Goal: Find specific page/section: Find specific page/section

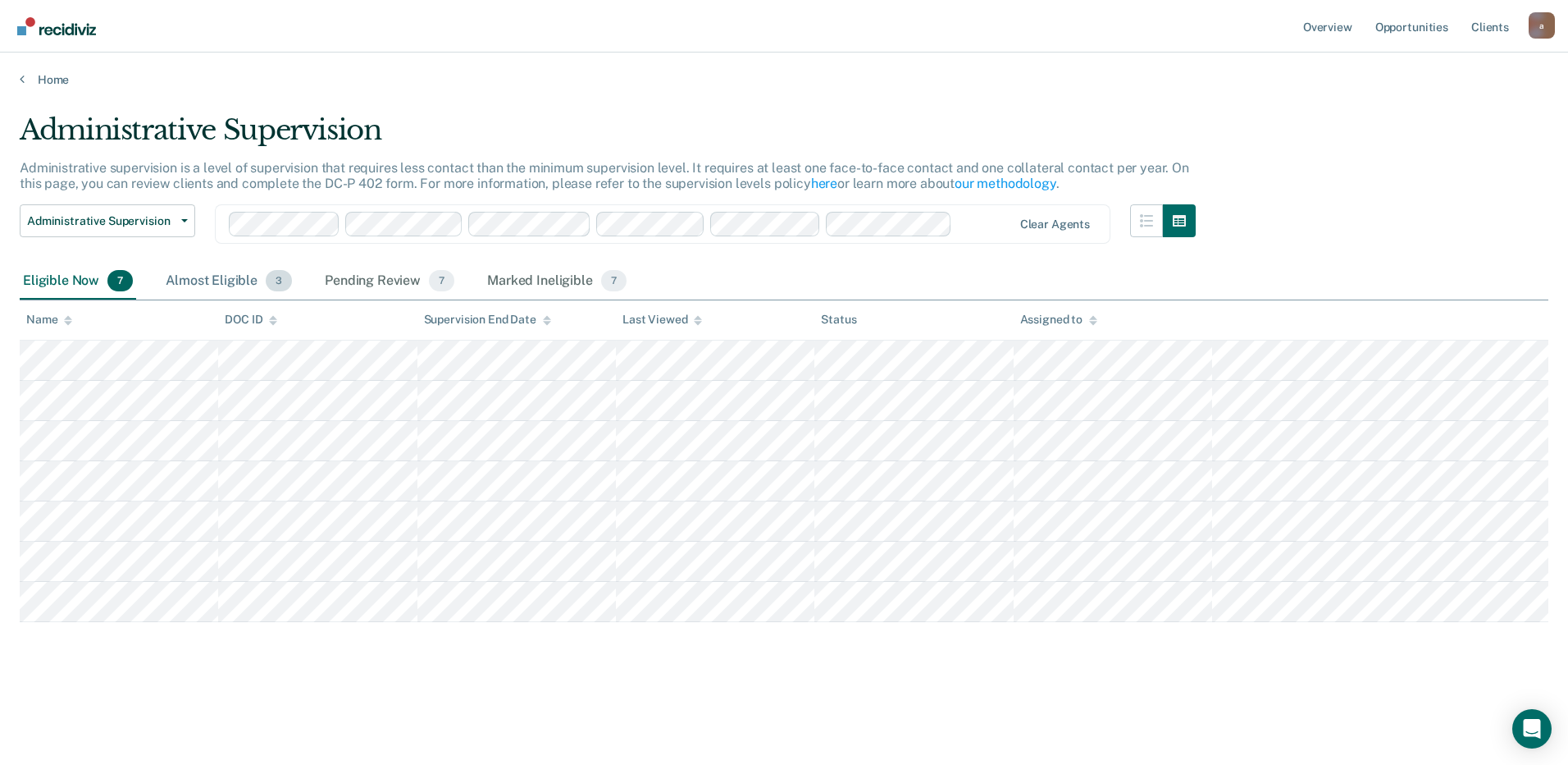
click at [236, 285] on div "Almost Eligible 3" at bounding box center [229, 281] width 133 height 36
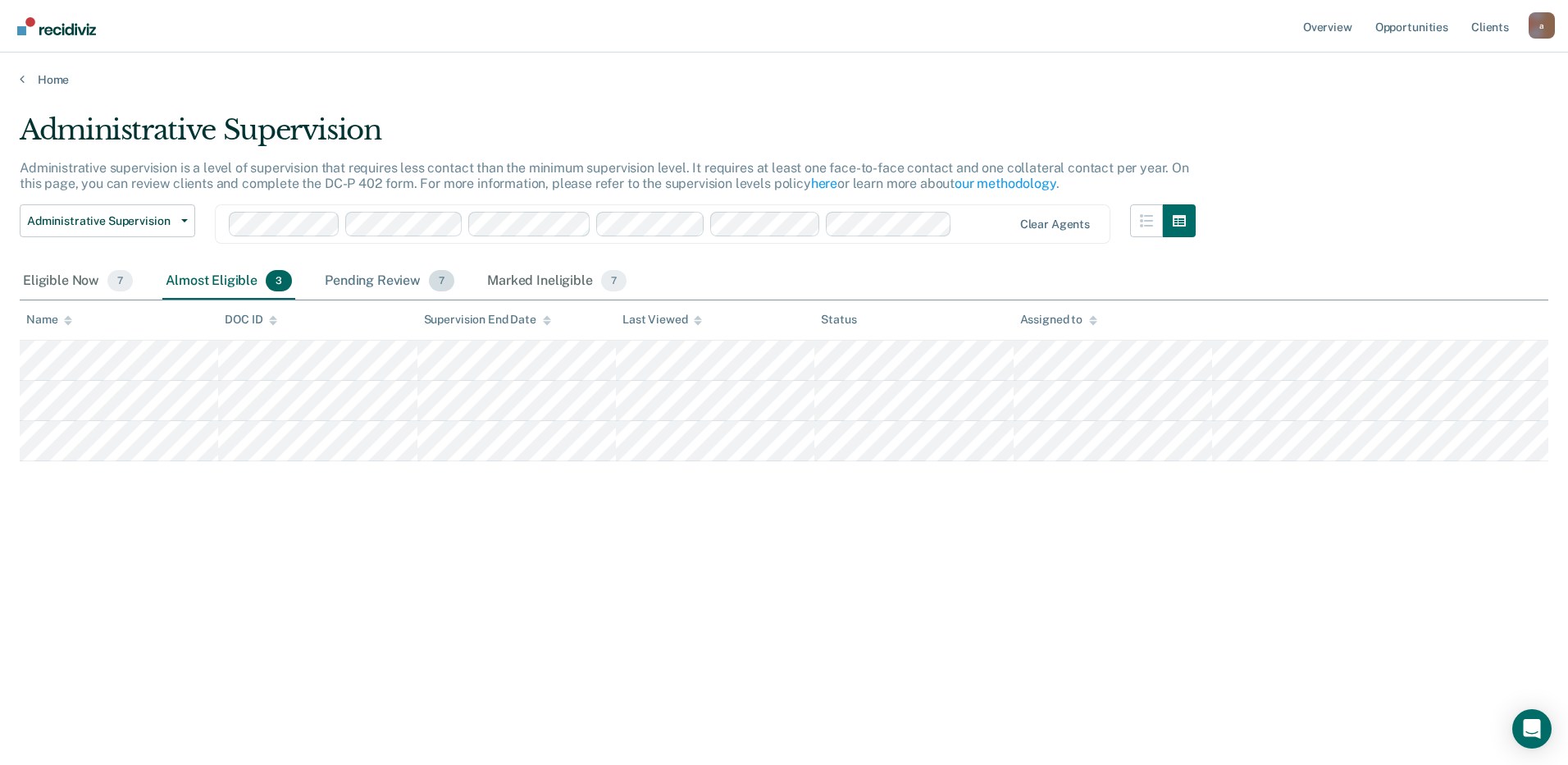
click at [375, 287] on div "Pending Review 7" at bounding box center [389, 281] width 136 height 36
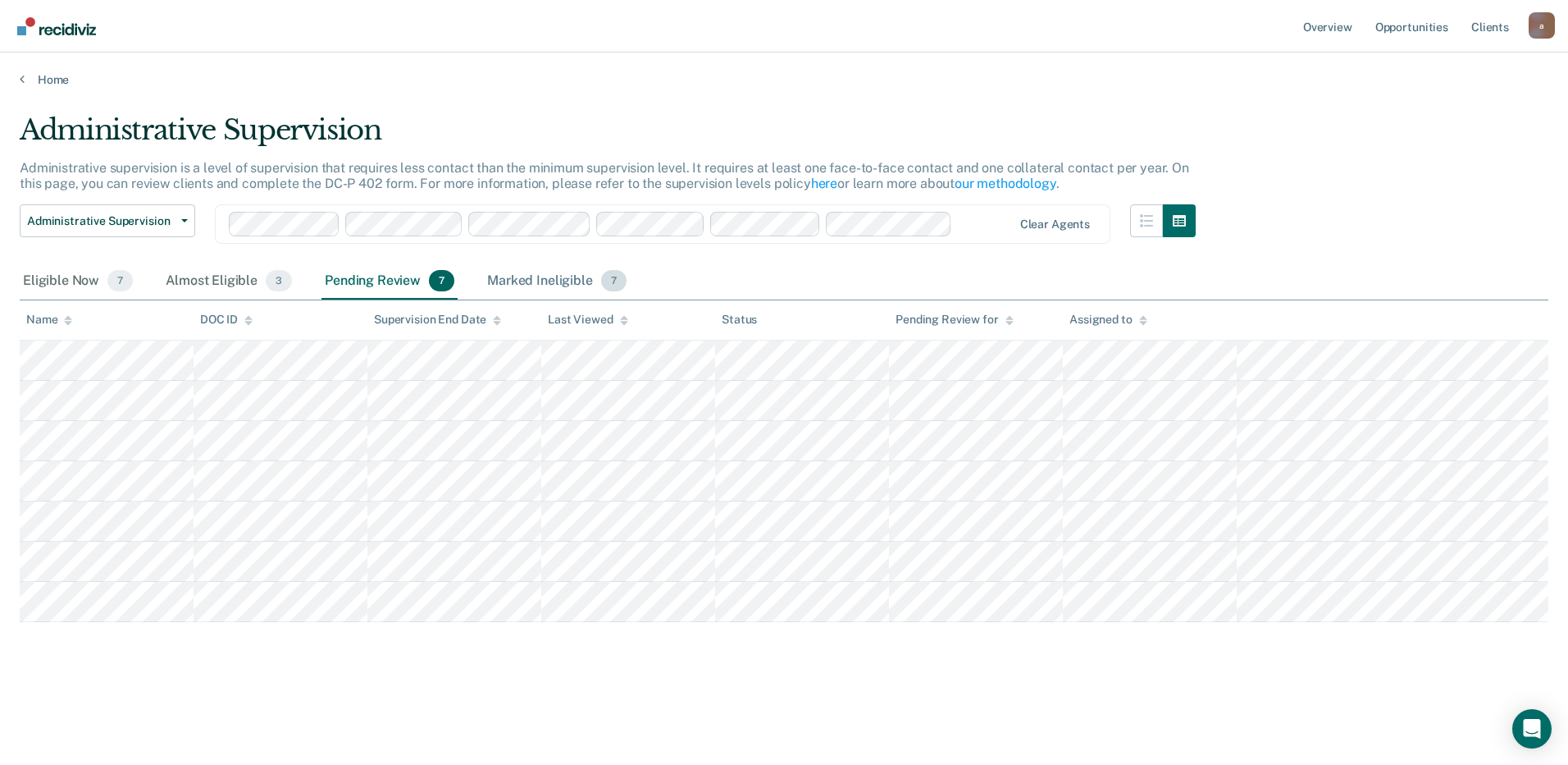
click at [519, 280] on div "Marked Ineligible 7" at bounding box center [557, 281] width 146 height 36
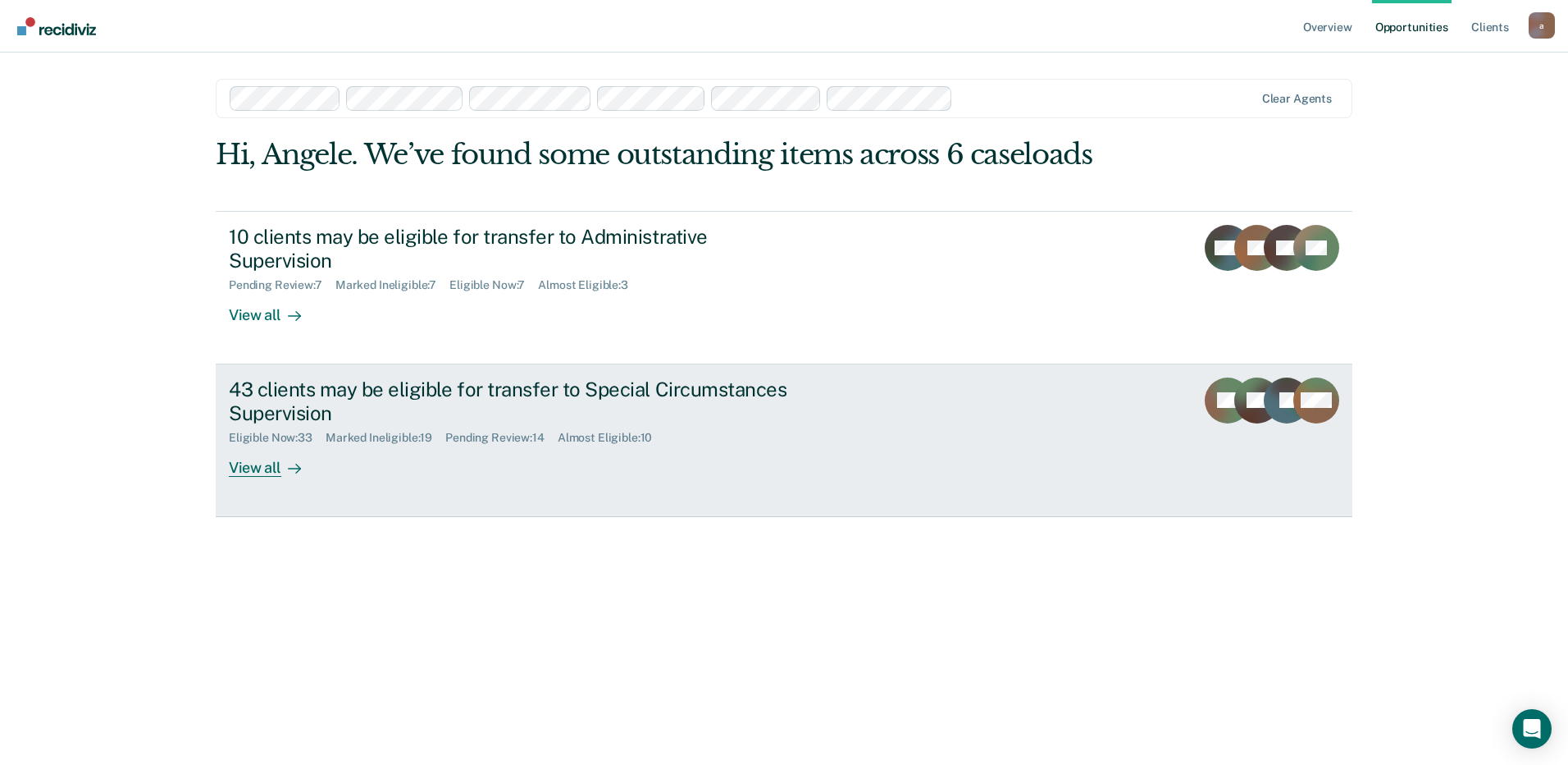
click at [302, 400] on div "43 clients may be eligible for transfer to Special Circumstances Supervision" at bounding box center [516, 401] width 576 height 47
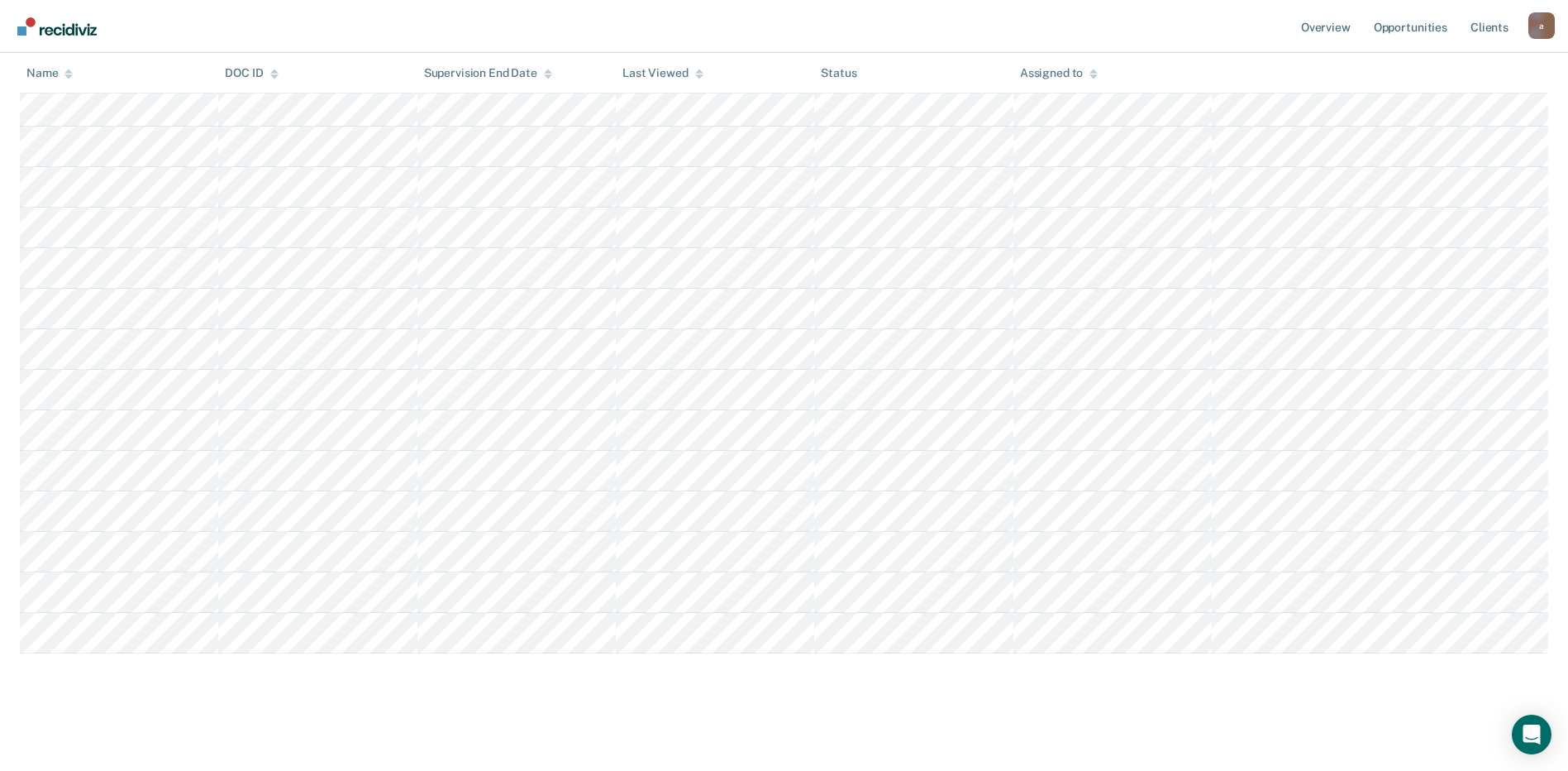
scroll to position [1076, 0]
